Goal: Check status

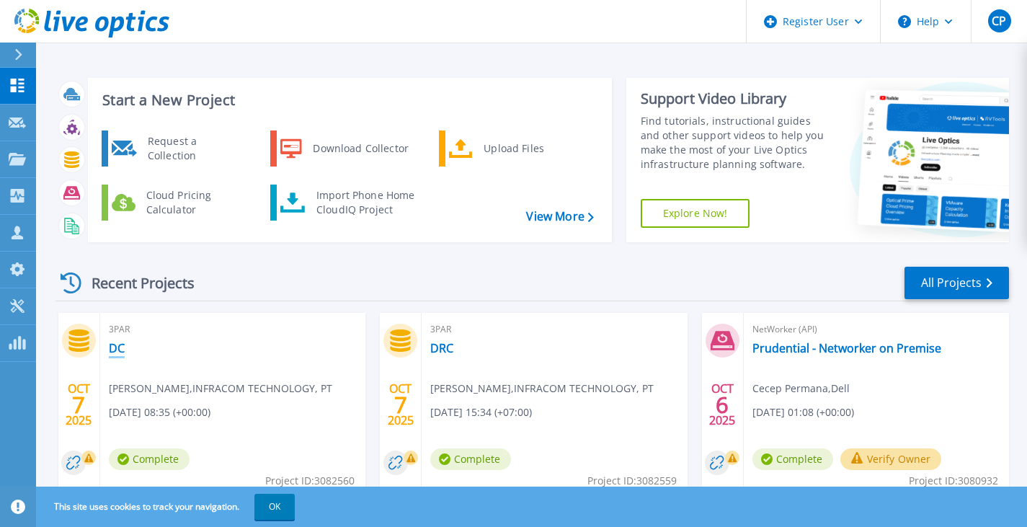
click at [119, 347] on link "DC" at bounding box center [117, 348] width 16 height 14
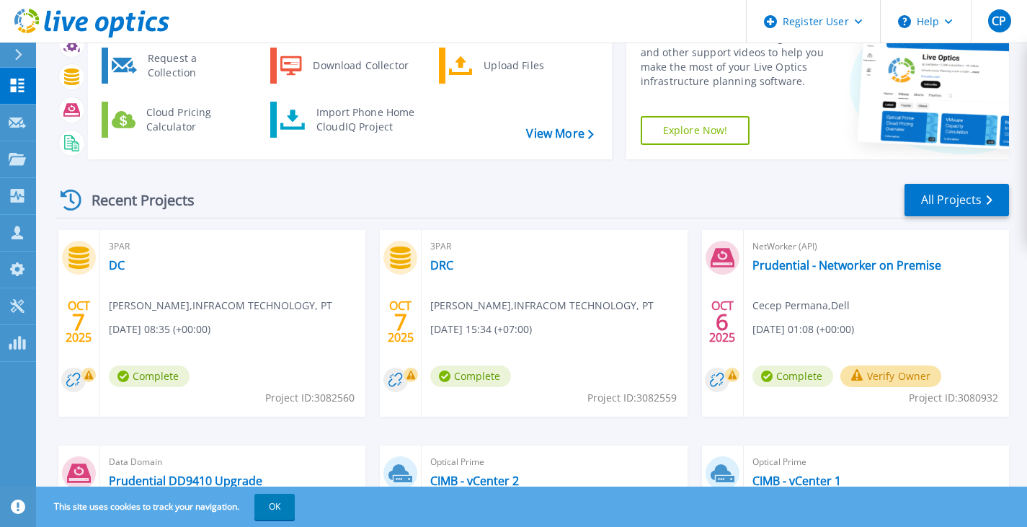
scroll to position [93, 0]
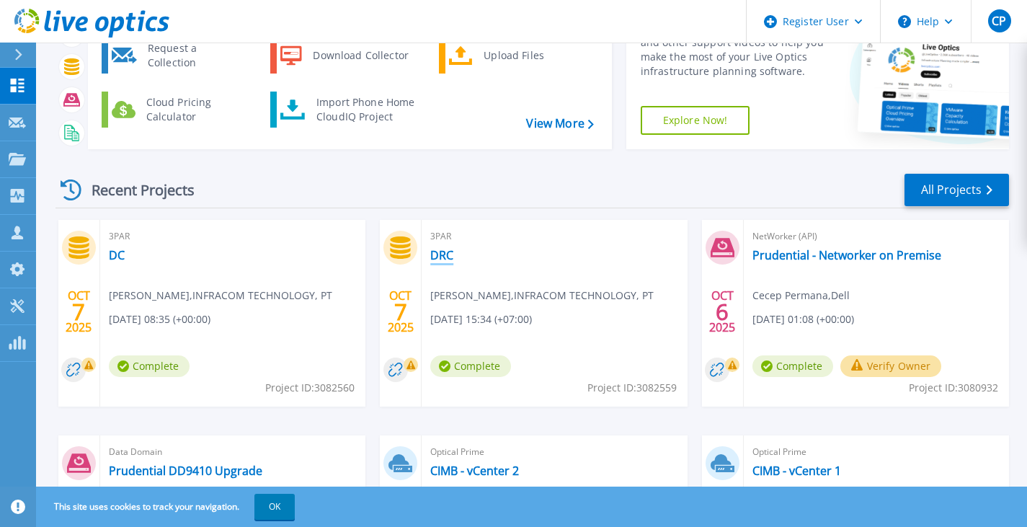
click at [443, 256] on link "DRC" at bounding box center [441, 255] width 23 height 14
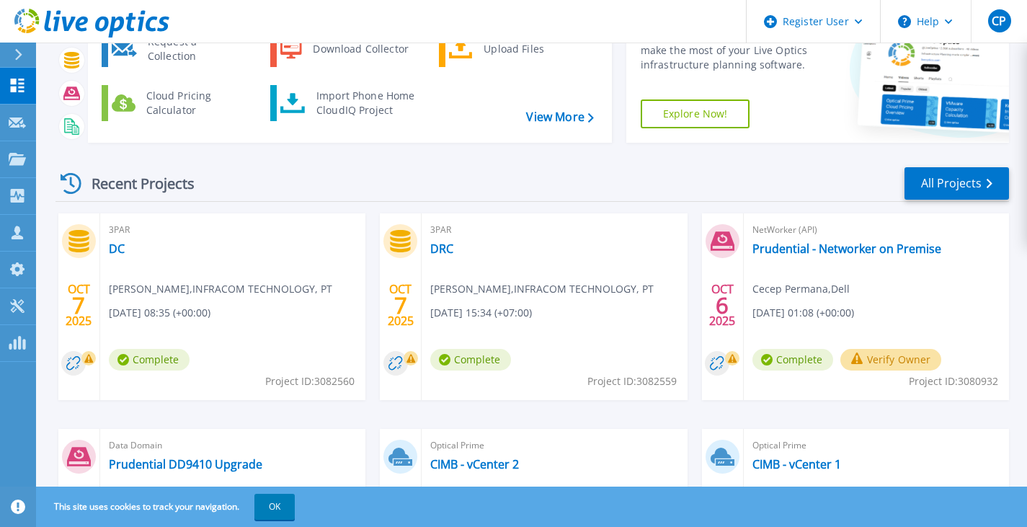
scroll to position [103, 0]
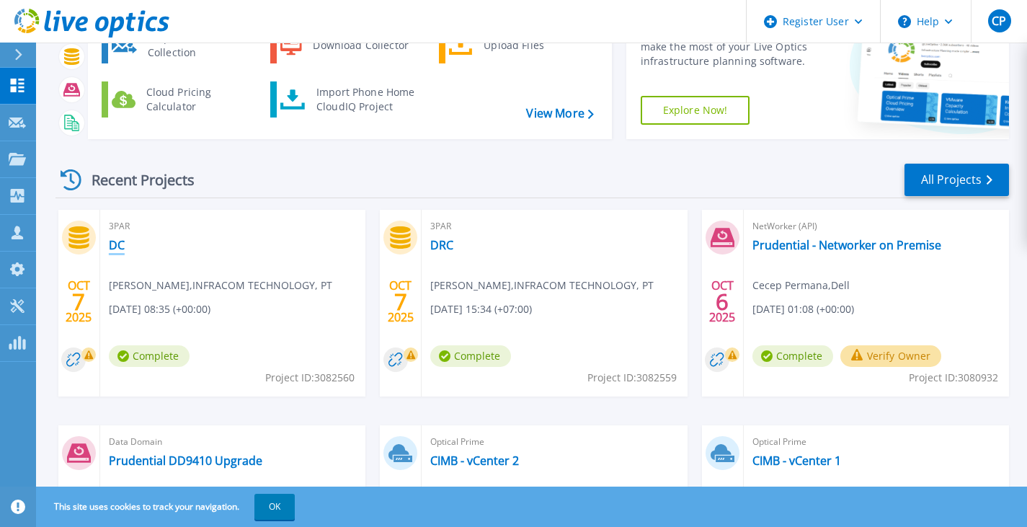
click at [116, 240] on link "DC" at bounding box center [117, 245] width 16 height 14
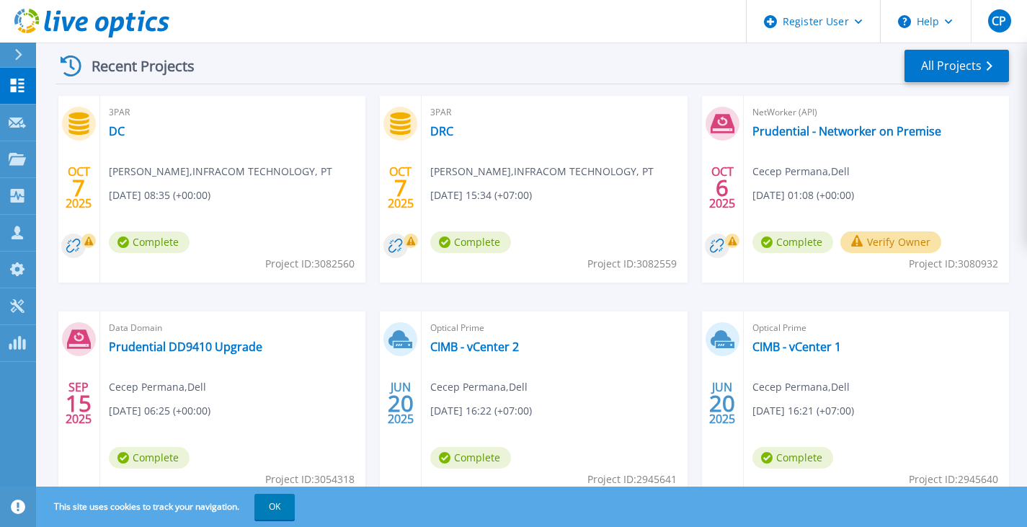
scroll to position [218, 0]
click at [110, 126] on link "DC" at bounding box center [117, 130] width 16 height 14
